Goal: Transaction & Acquisition: Download file/media

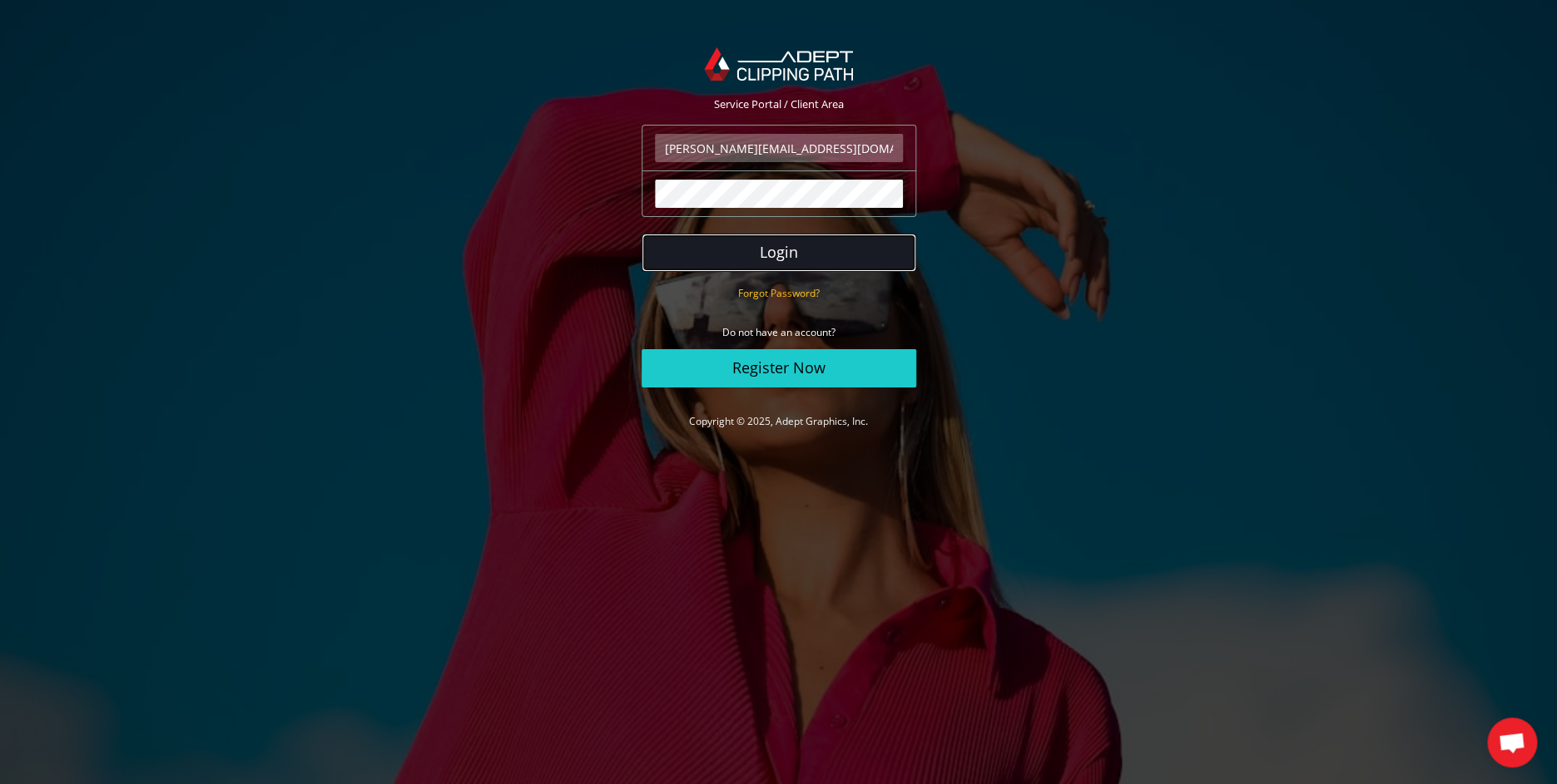
click at [814, 260] on button "Login" at bounding box center [778, 252] width 274 height 38
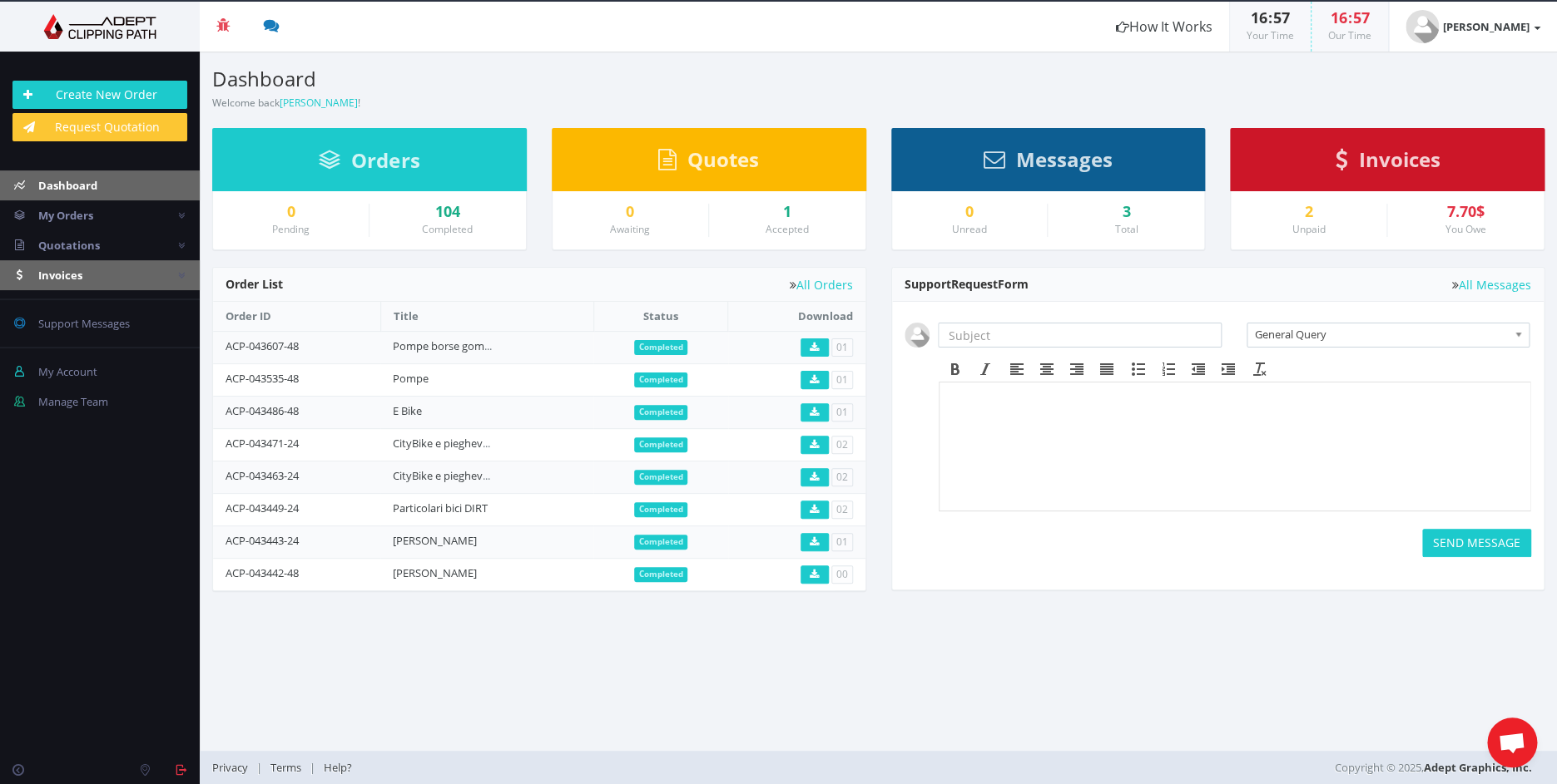
click at [68, 281] on span "Invoices" at bounding box center [60, 276] width 44 height 15
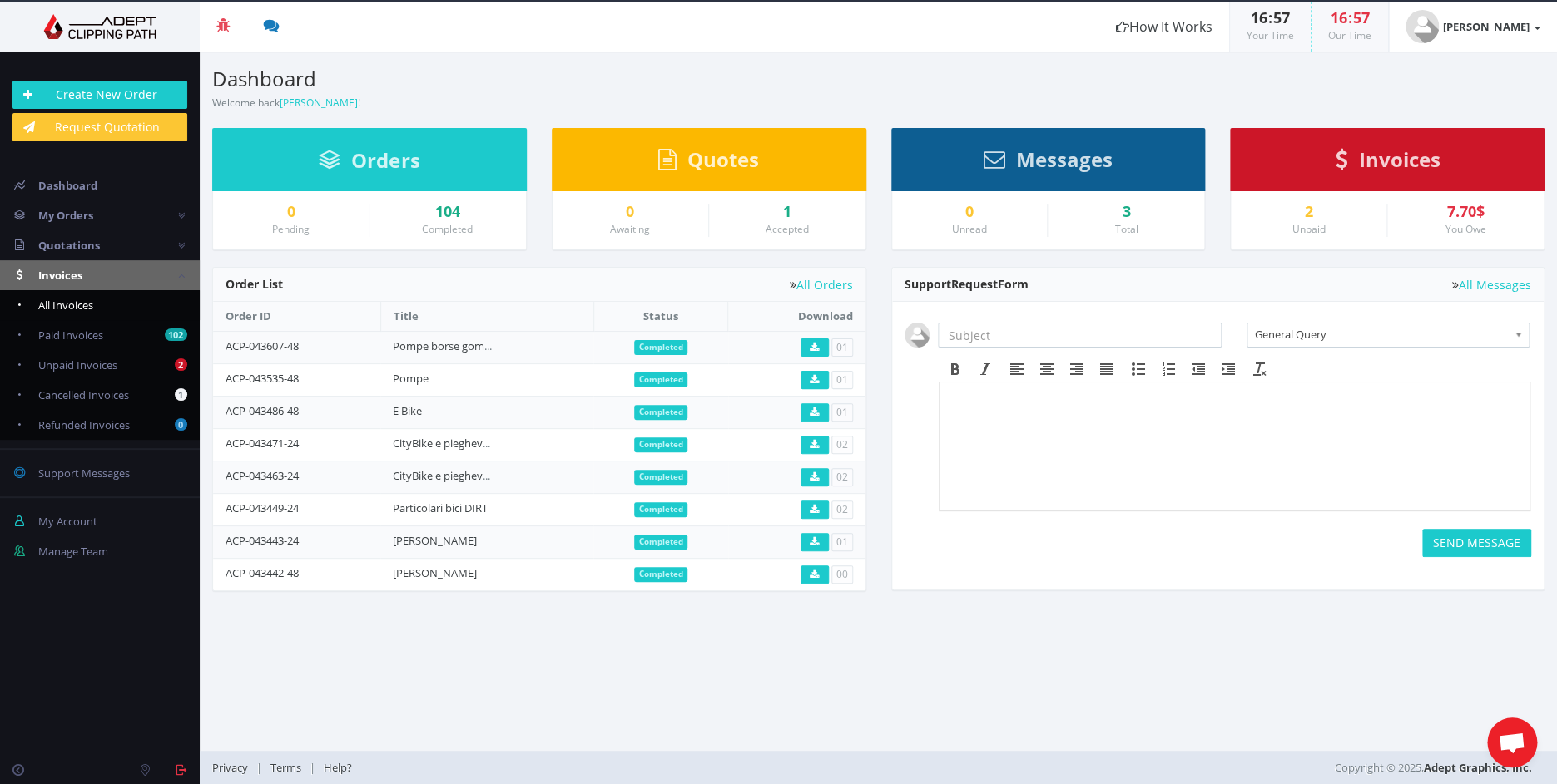
click at [72, 305] on span "All Invoices" at bounding box center [65, 305] width 55 height 15
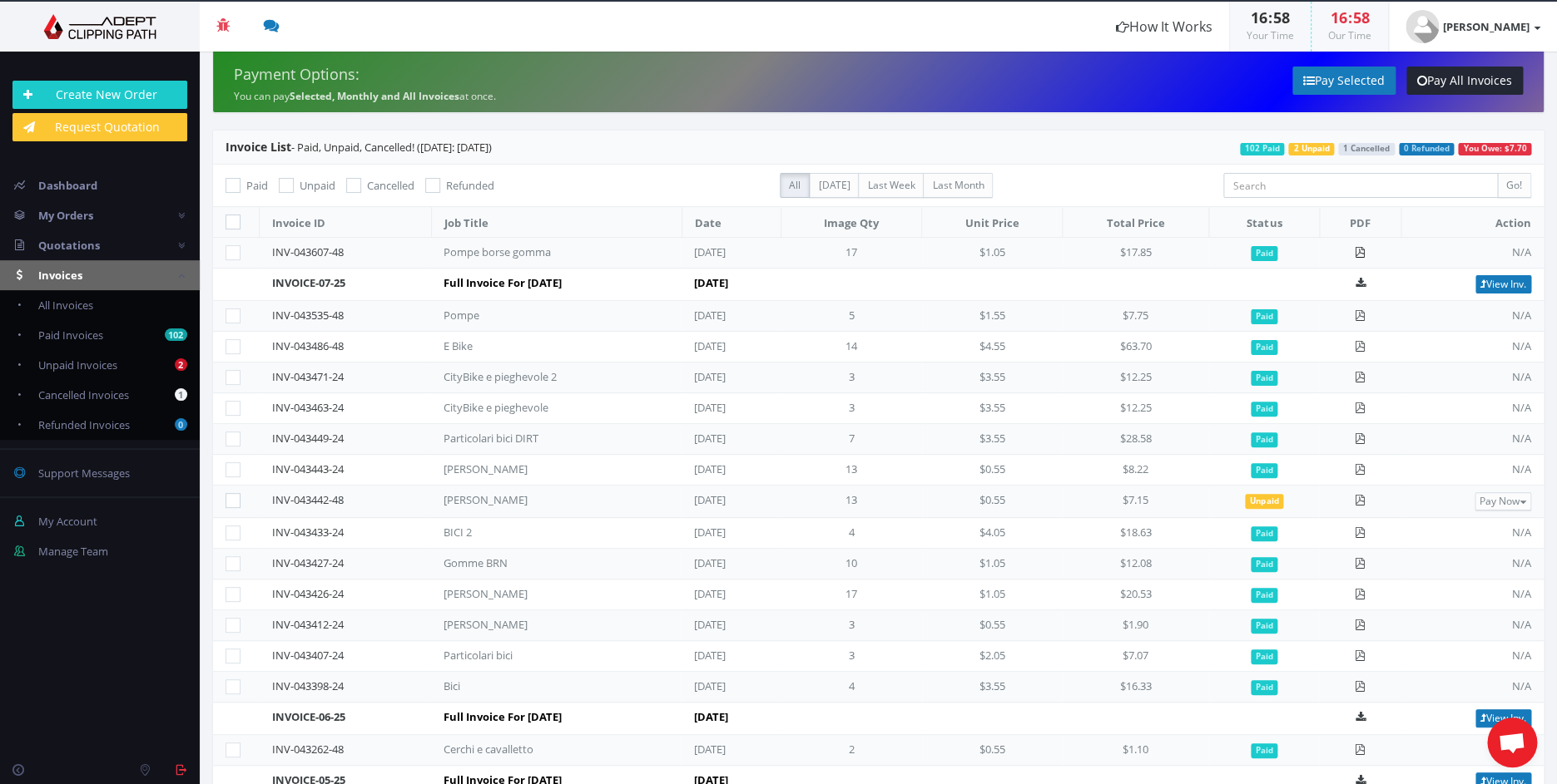
click at [1366, 252] on icon at bounding box center [1360, 252] width 11 height 11
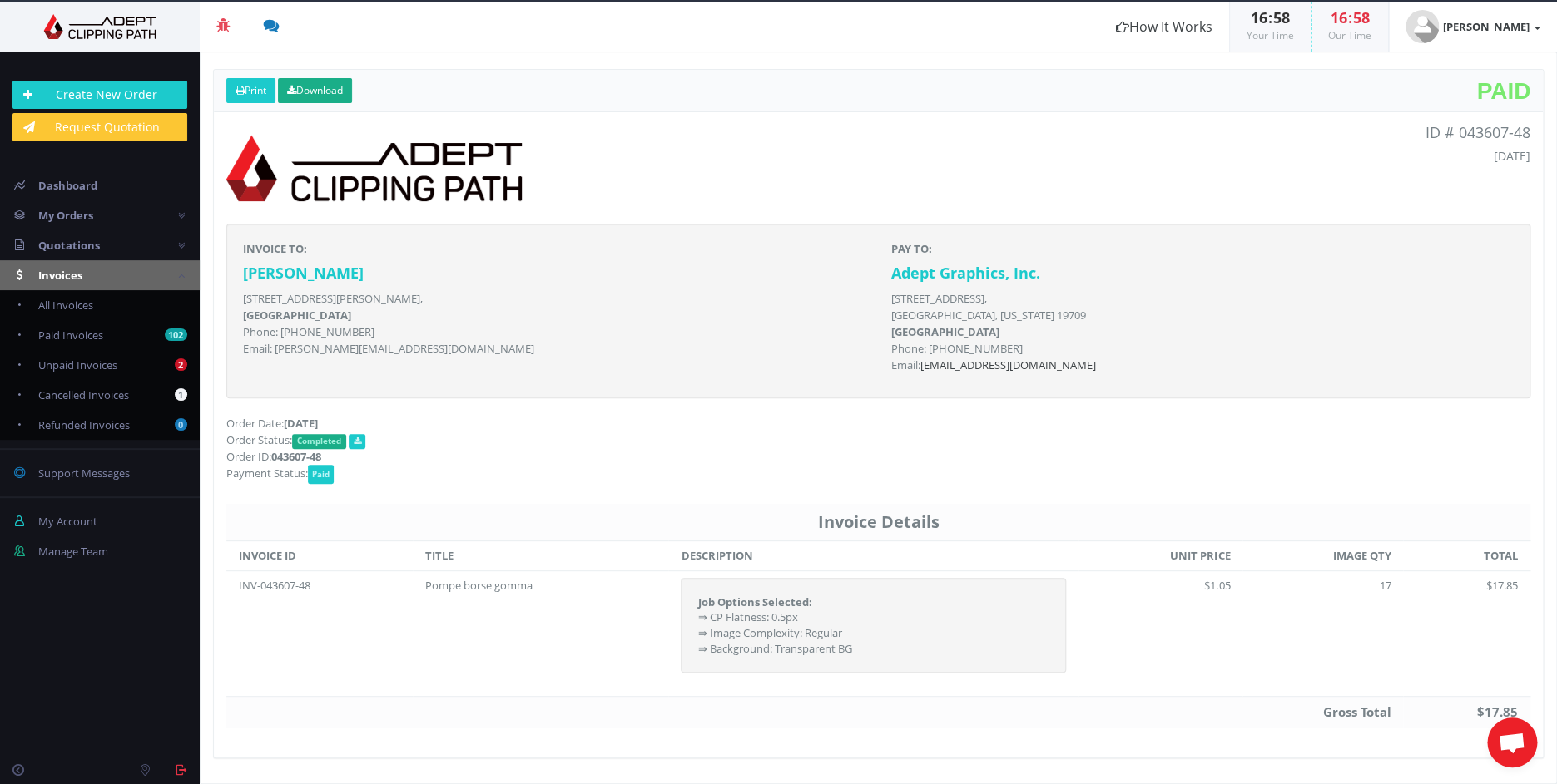
scroll to position [15, 0]
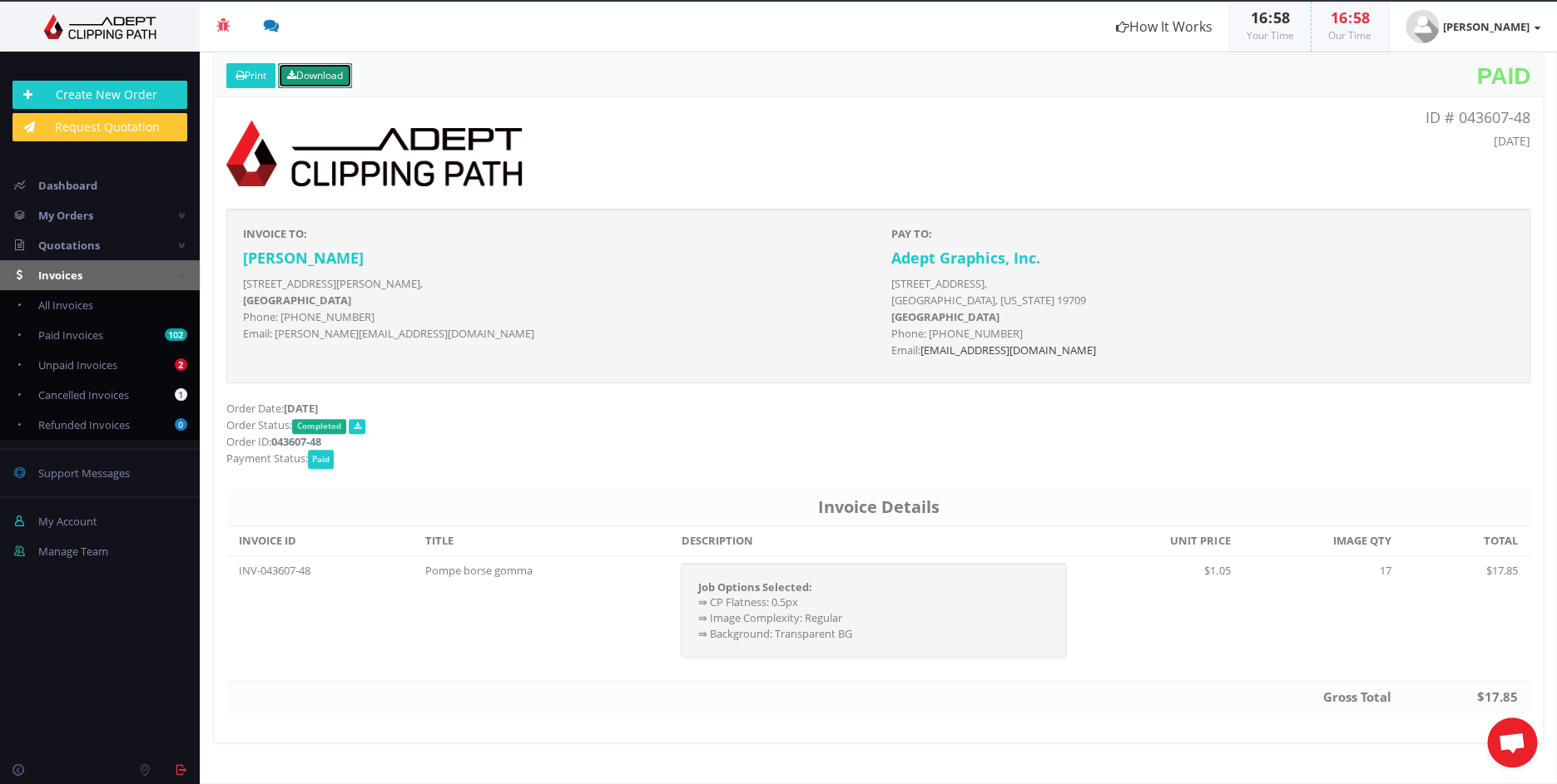
click at [352, 79] on link "Download" at bounding box center [314, 76] width 74 height 25
